Goal: Communication & Community: Answer question/provide support

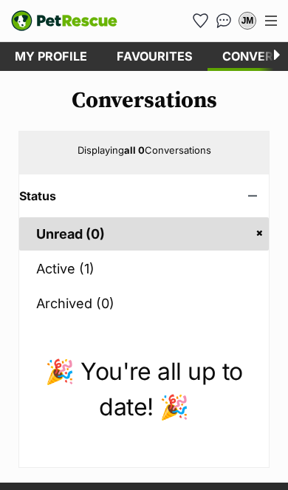
click at [257, 52] on link "Conversations" at bounding box center [275, 56] width 135 height 29
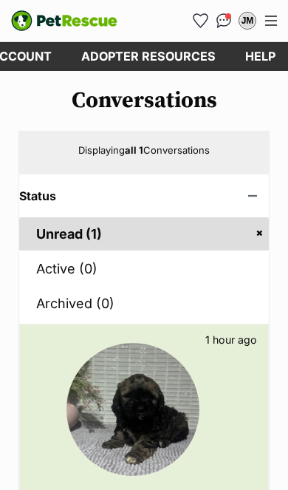
scroll to position [0, 491]
click at [189, 236] on link "Unread (1)" at bounding box center [144, 233] width 250 height 33
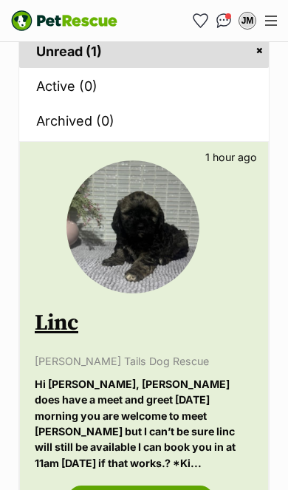
scroll to position [183, 0]
click at [156, 486] on link "View this conversation" at bounding box center [141, 499] width 146 height 27
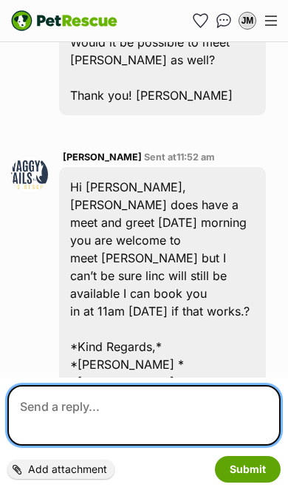
click at [85, 409] on textarea at bounding box center [144, 415] width 274 height 61
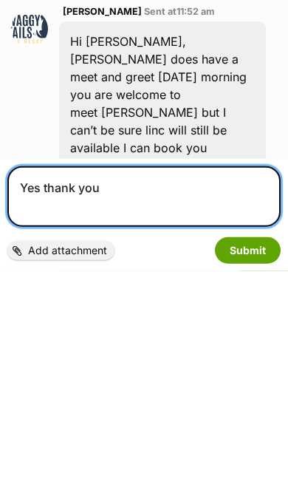
scroll to position [1466, 0]
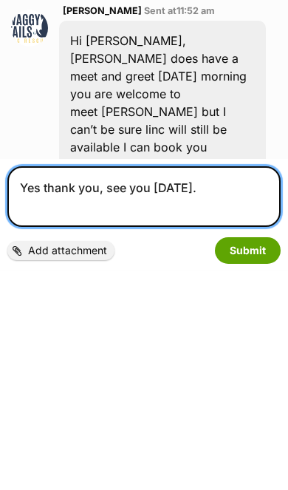
type textarea "Yes thank you, see you tomorrow."
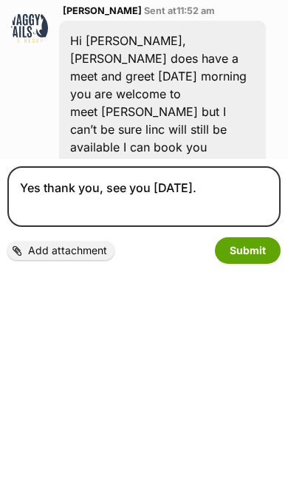
click at [254, 456] on button "Submit" at bounding box center [248, 469] width 66 height 27
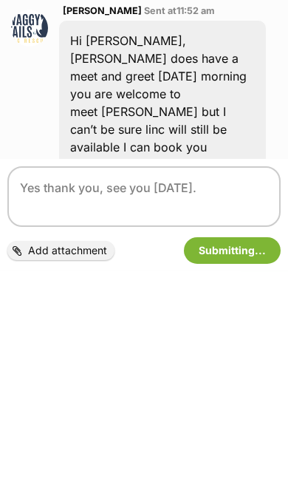
scroll to position [1559, 0]
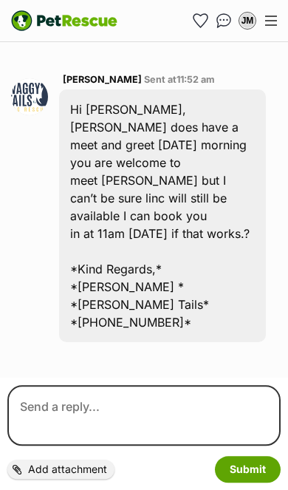
scroll to position [1615, 0]
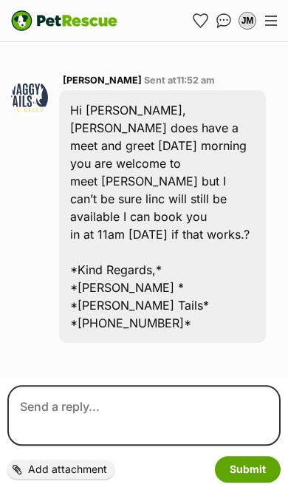
click at [219, 276] on div "Hi Julie, Linc does have a meet and greet on Wednesday morning you are welcome …" at bounding box center [162, 216] width 207 height 253
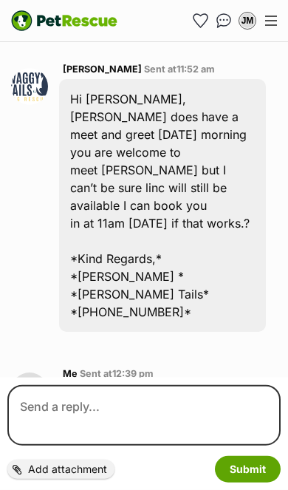
scroll to position [1628, 0]
